Goal: Task Accomplishment & Management: Complete application form

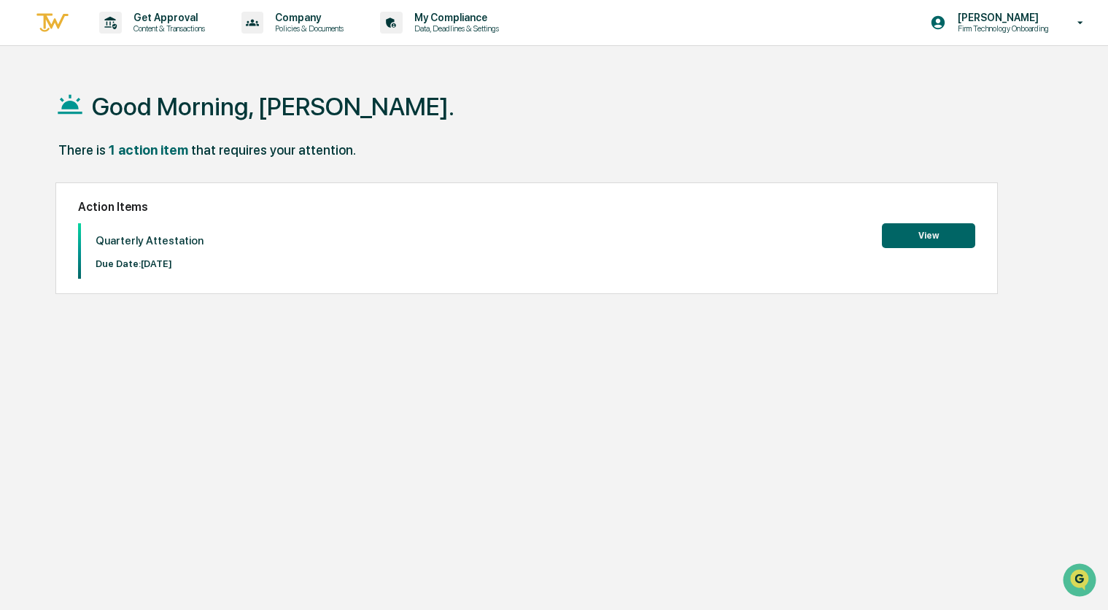
click at [919, 245] on button "View" at bounding box center [928, 235] width 93 height 25
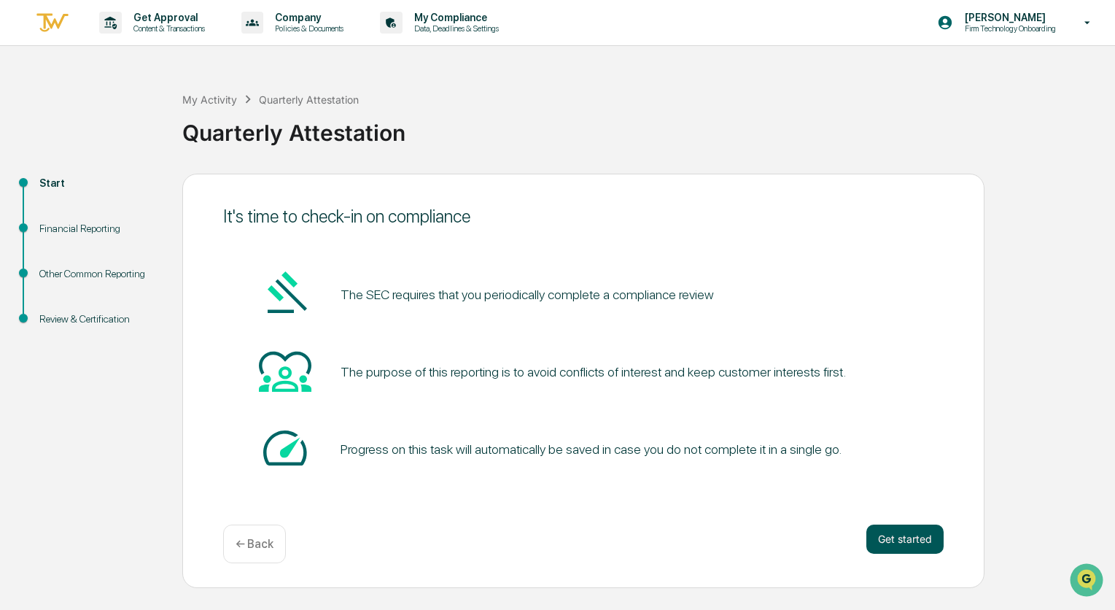
click at [895, 543] on button "Get started" at bounding box center [904, 538] width 77 height 29
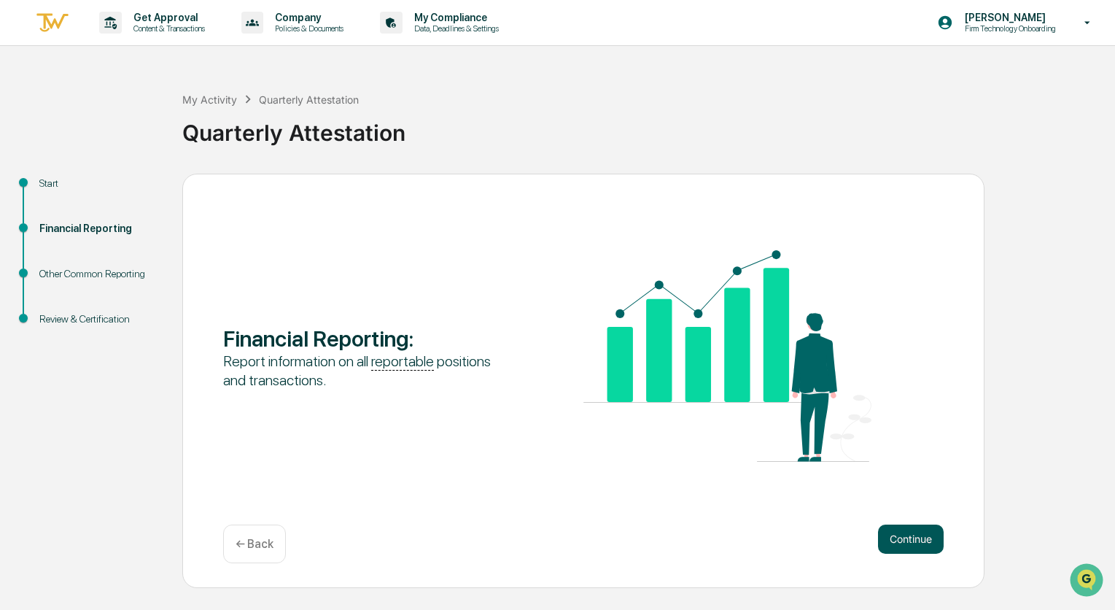
click at [911, 531] on button "Continue" at bounding box center [911, 538] width 66 height 29
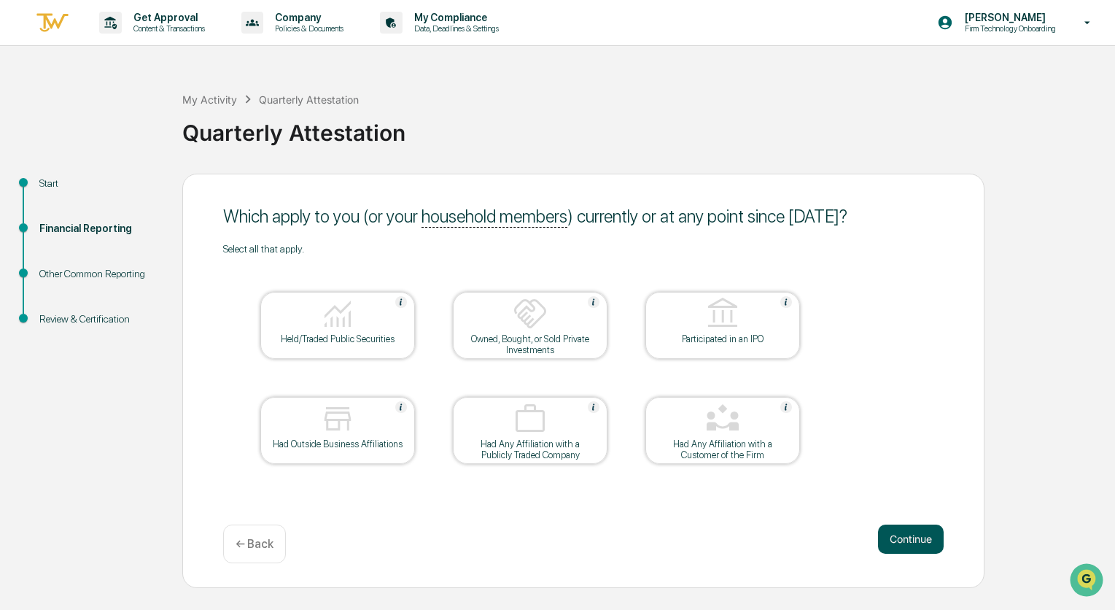
click at [933, 540] on button "Continue" at bounding box center [911, 538] width 66 height 29
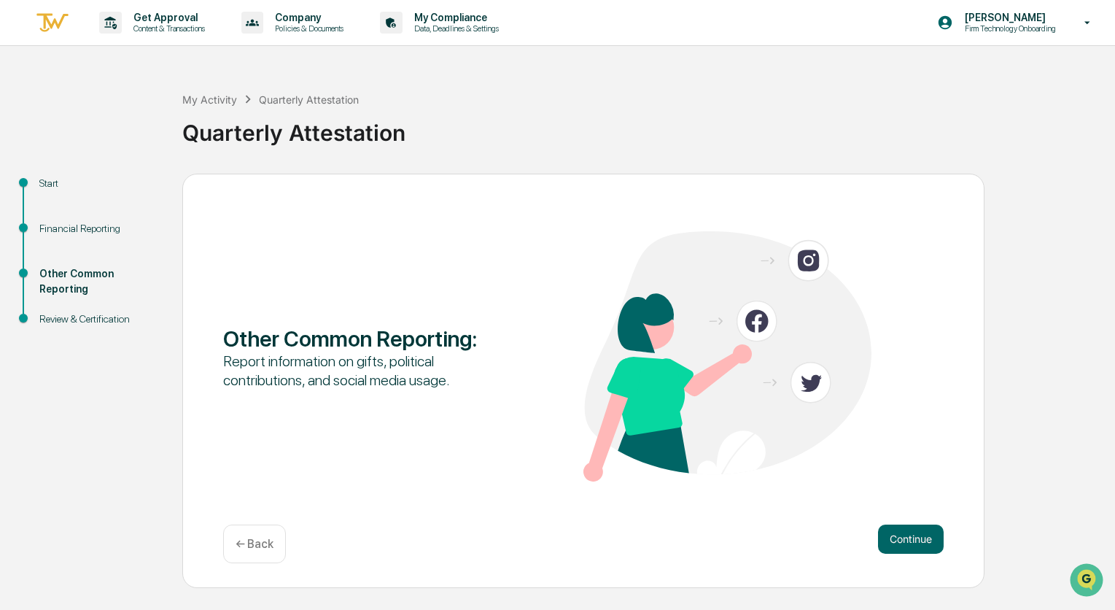
click at [930, 539] on button "Continue" at bounding box center [911, 538] width 66 height 29
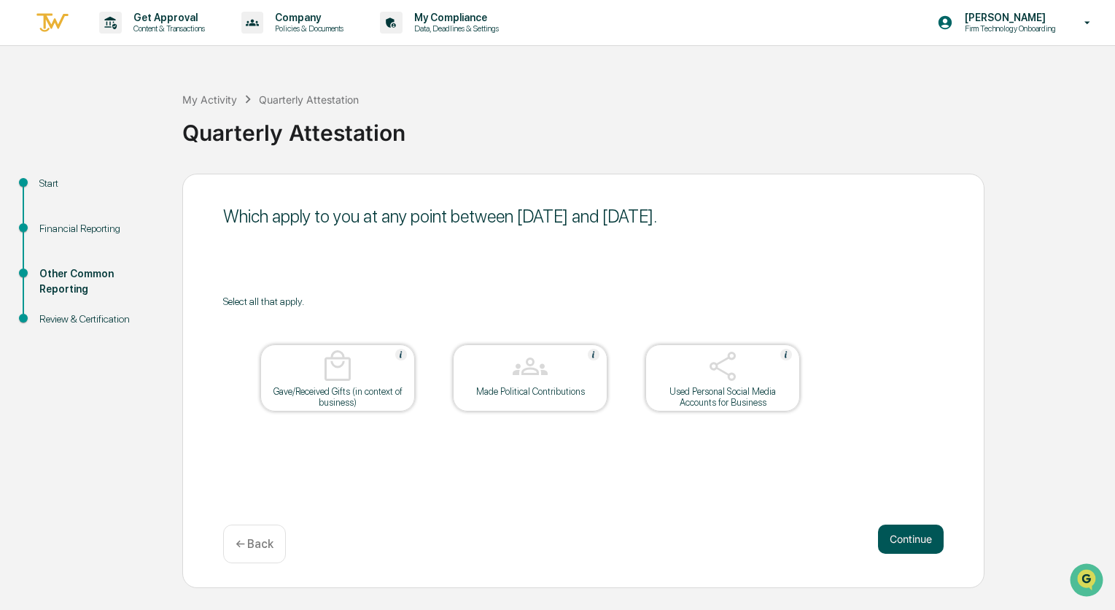
click at [929, 532] on button "Continue" at bounding box center [911, 538] width 66 height 29
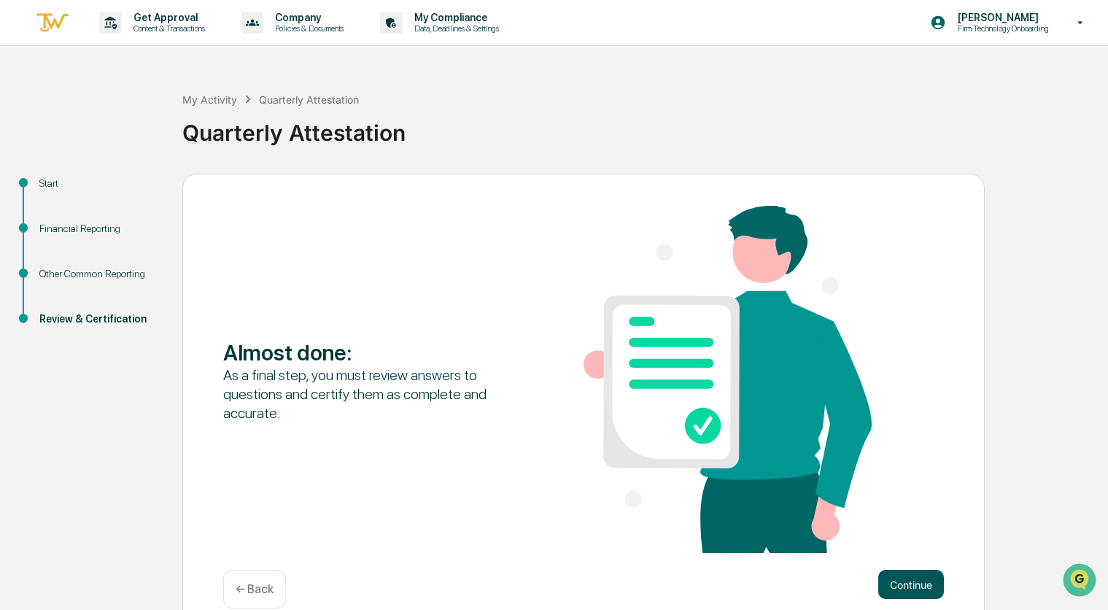
click at [910, 587] on button "Continue" at bounding box center [911, 583] width 66 height 29
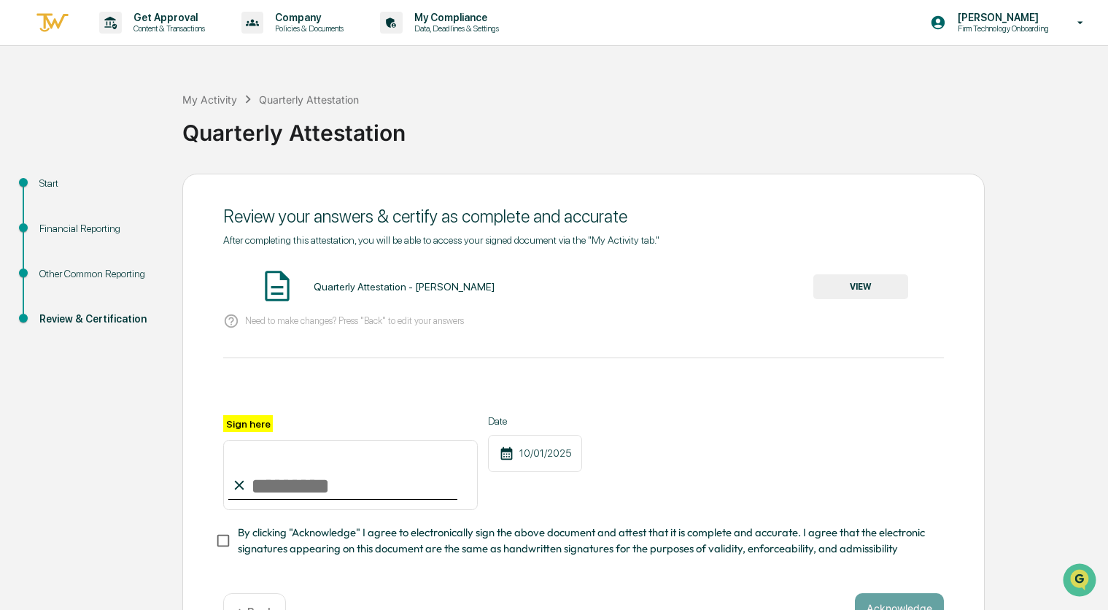
click at [295, 496] on input "Sign here" at bounding box center [350, 475] width 254 height 70
type input "**********"
click at [213, 540] on div "**********" at bounding box center [583, 415] width 802 height 483
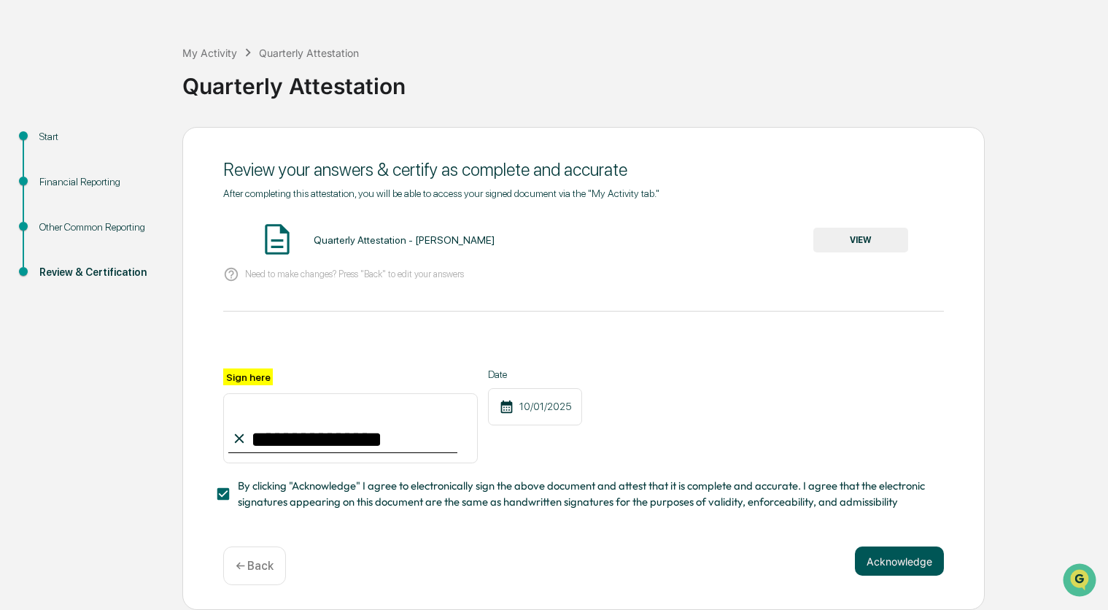
click at [910, 569] on button "Acknowledge" at bounding box center [899, 560] width 89 height 29
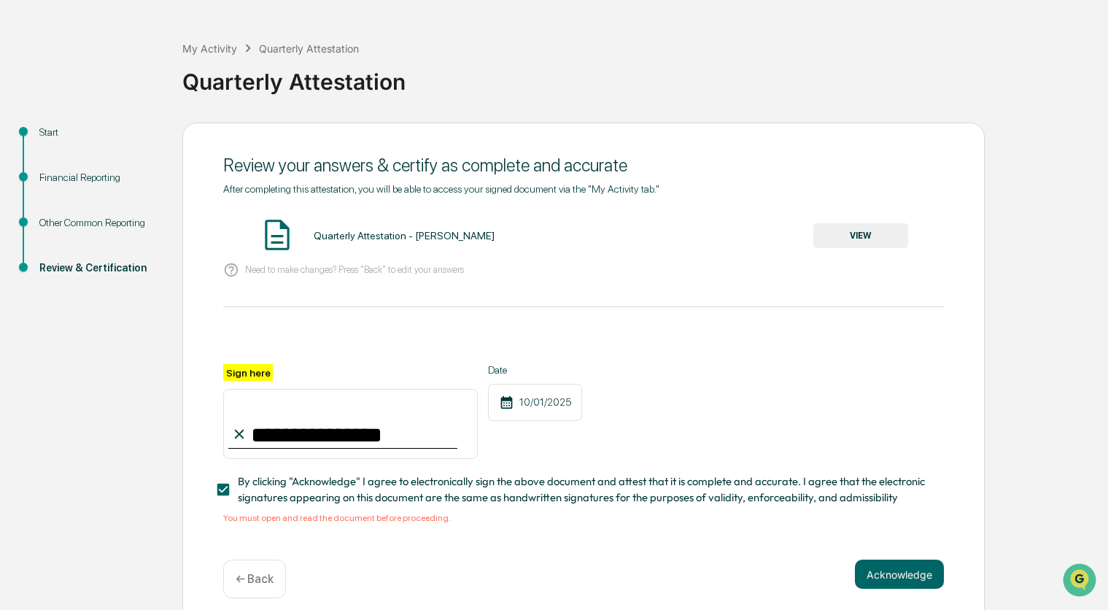
click at [411, 233] on div "Quarterly Attestation - [PERSON_NAME]" at bounding box center [404, 236] width 181 height 12
click at [845, 231] on button "VIEW" at bounding box center [860, 235] width 95 height 25
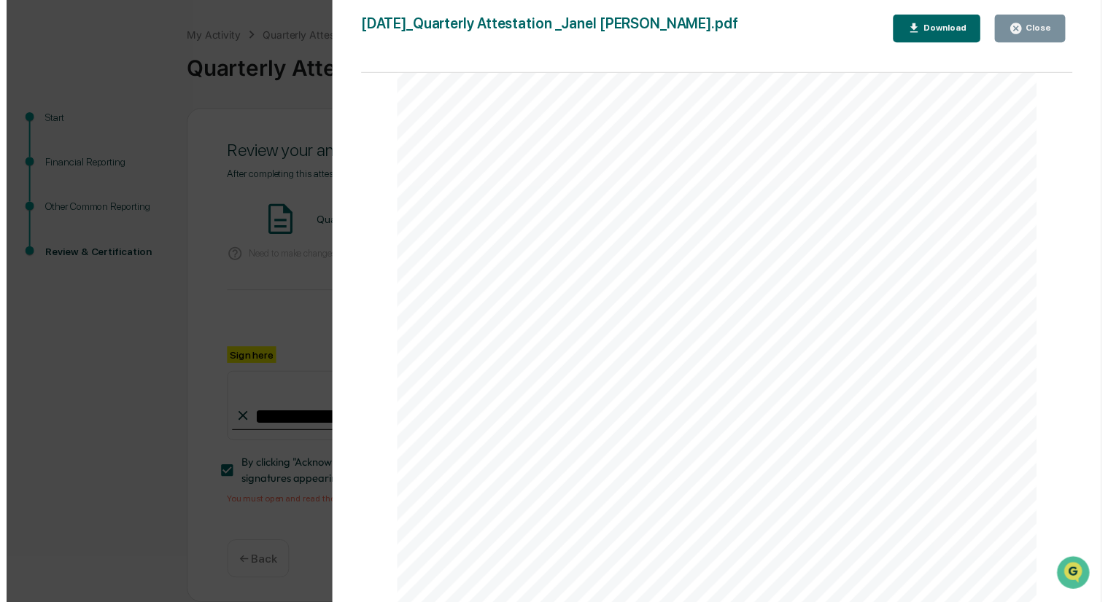
scroll to position [69, 0]
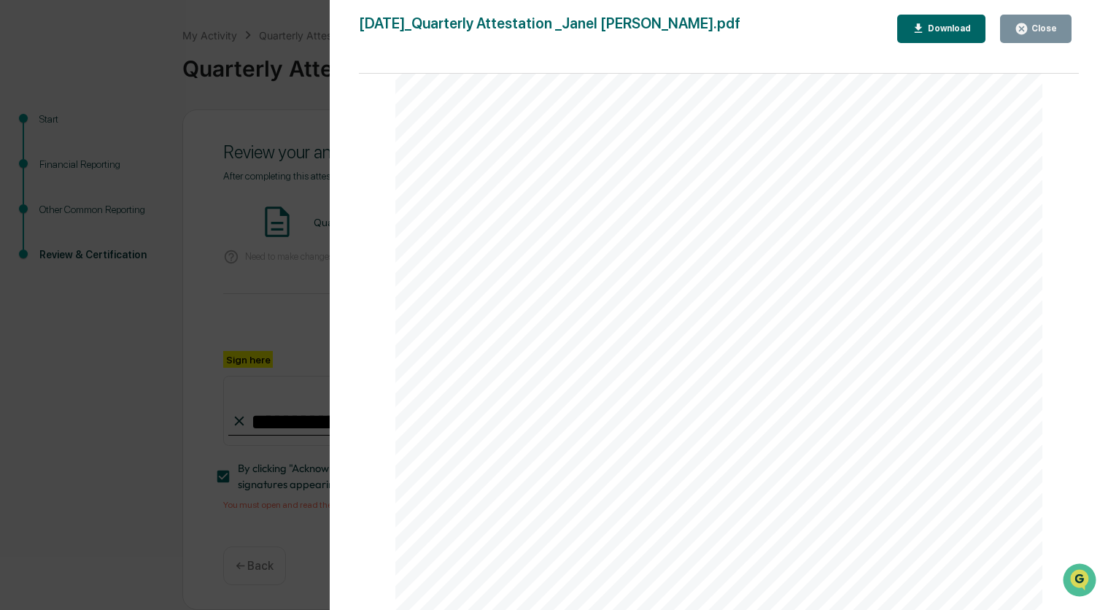
click at [1054, 33] on div "Close" at bounding box center [1042, 28] width 28 height 10
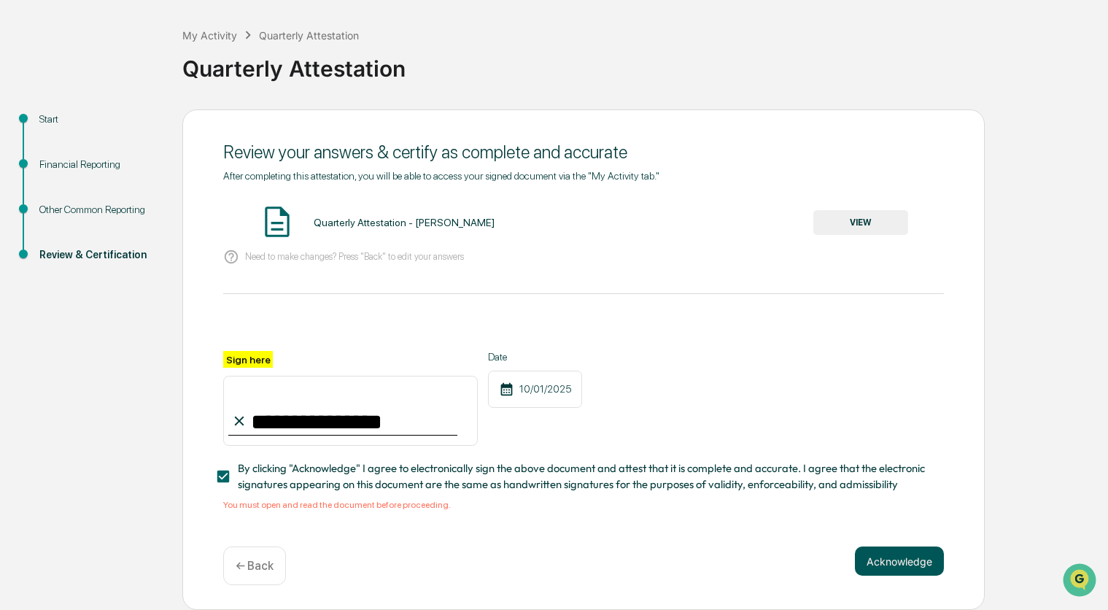
click at [914, 566] on button "Acknowledge" at bounding box center [899, 560] width 89 height 29
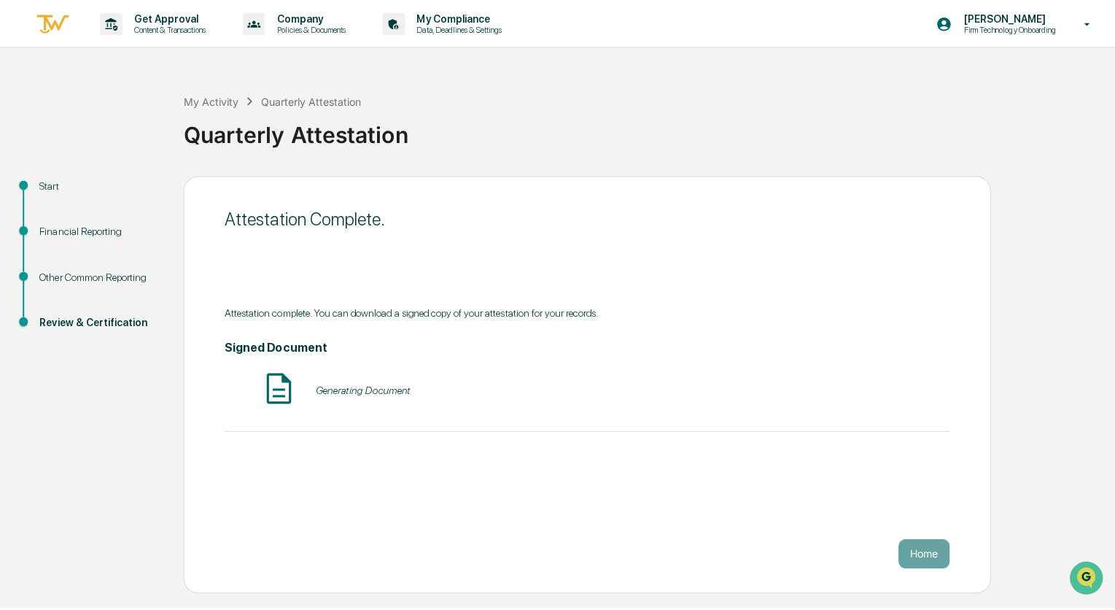
scroll to position [0, 0]
